Goal: Book appointment/travel/reservation

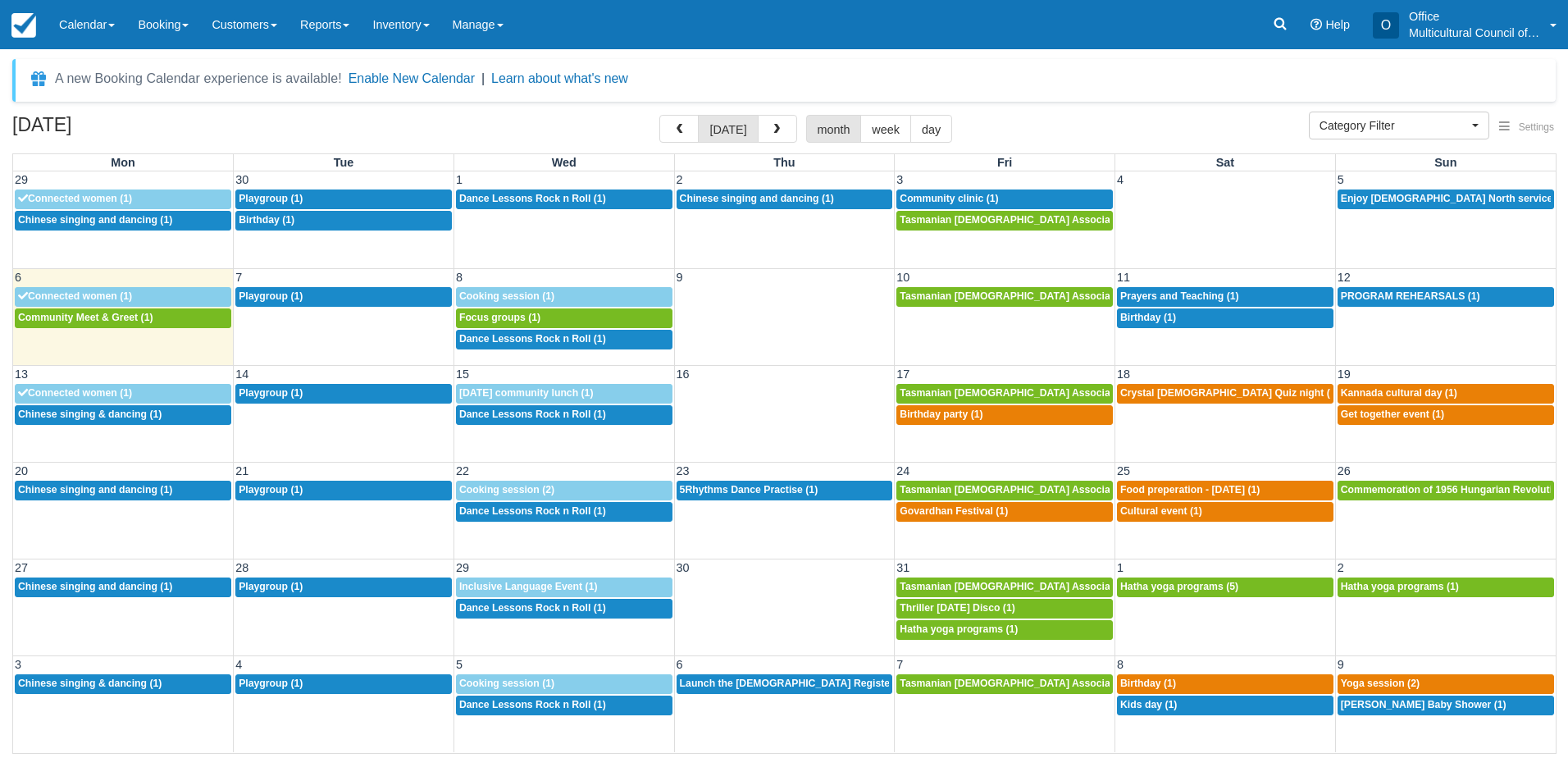
select select
click at [902, 81] on div "A new Booking Calendar experience is available! Enable New Calendar | Learn abo…" at bounding box center [784, 80] width 1544 height 43
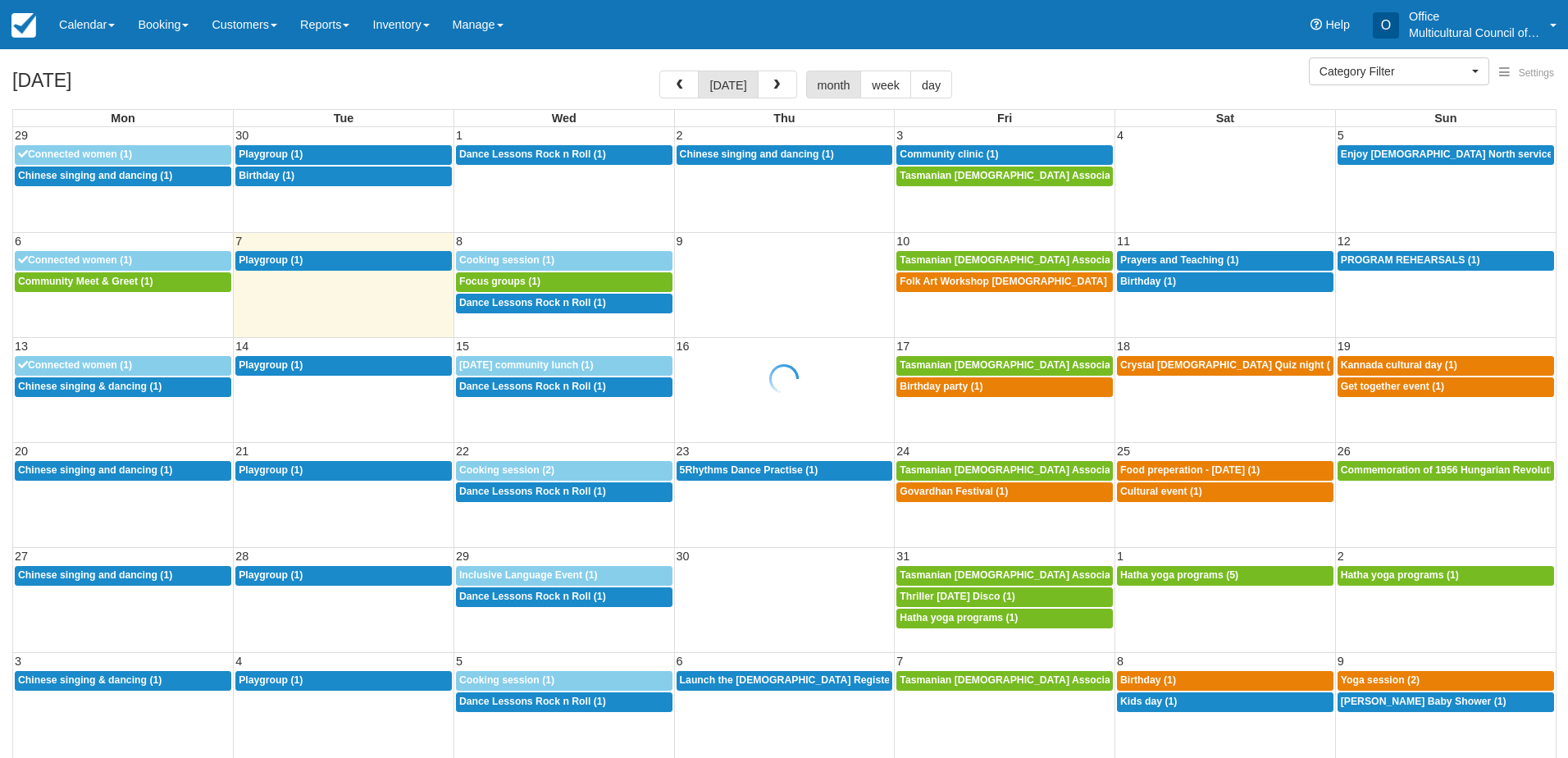
select select
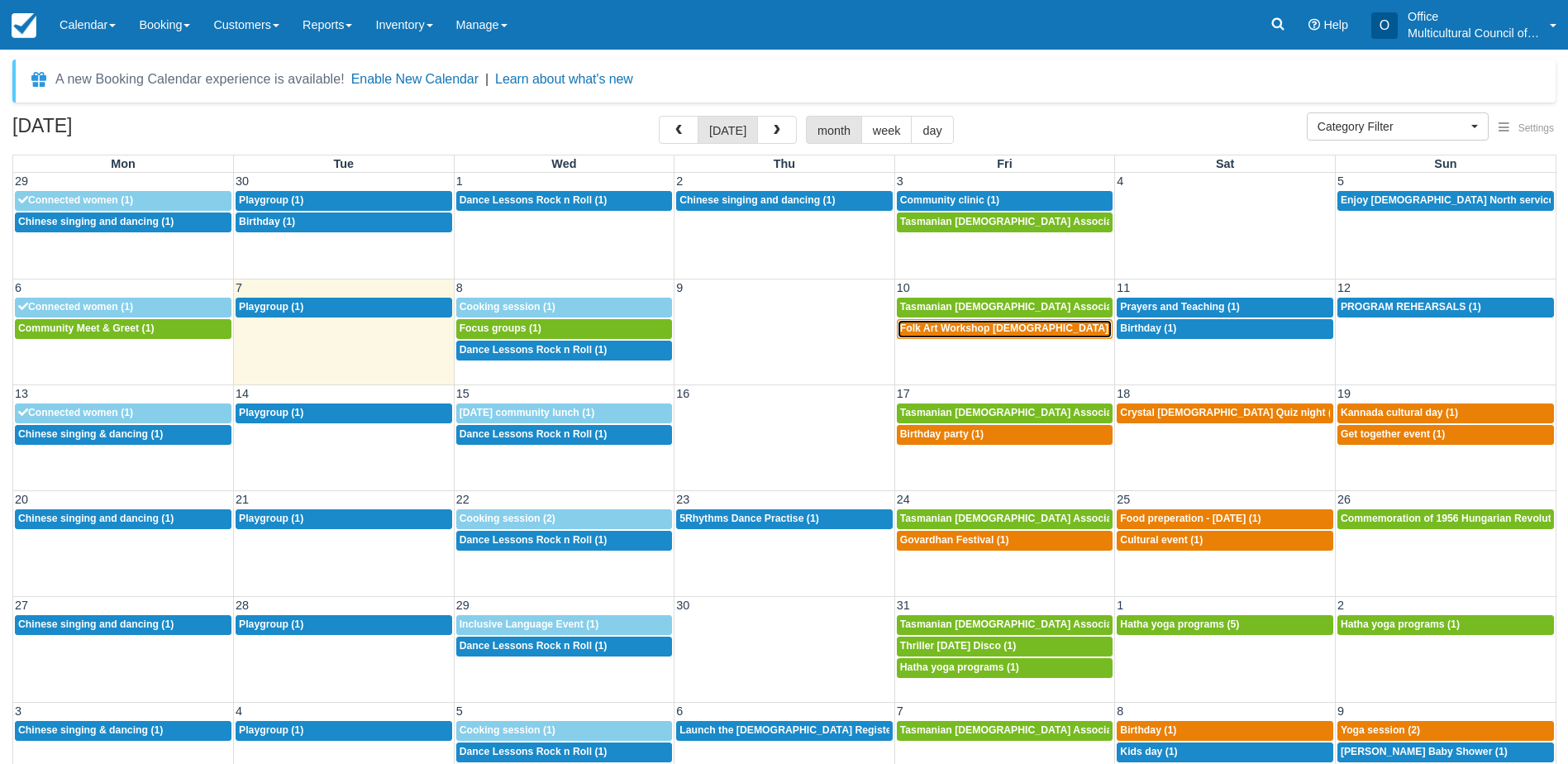
click at [941, 331] on span "Folk Art Workshop Punjabi Community (1)" at bounding box center [1041, 329] width 282 height 12
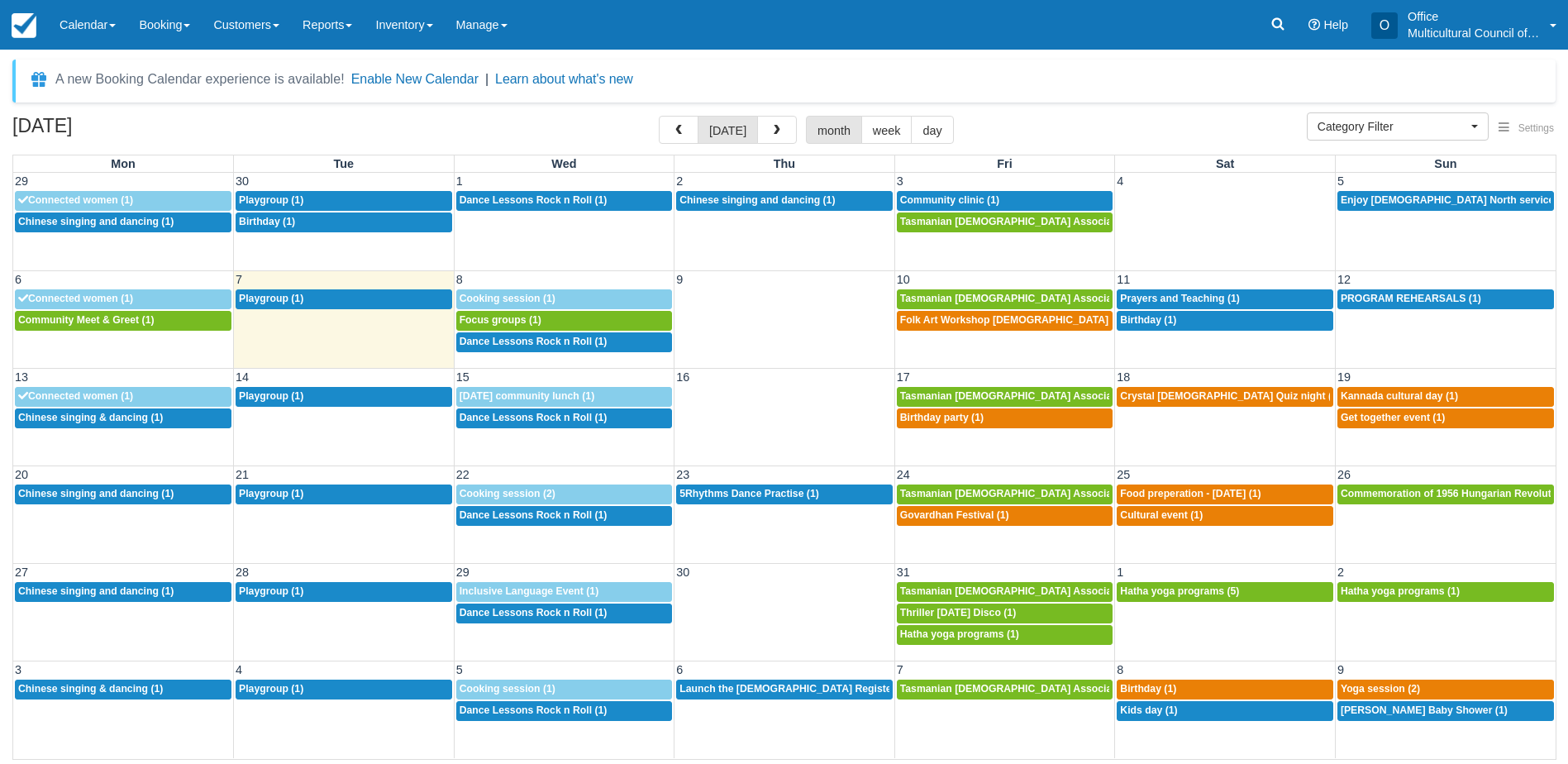
select select
